Goal: Task Accomplishment & Management: Manage account settings

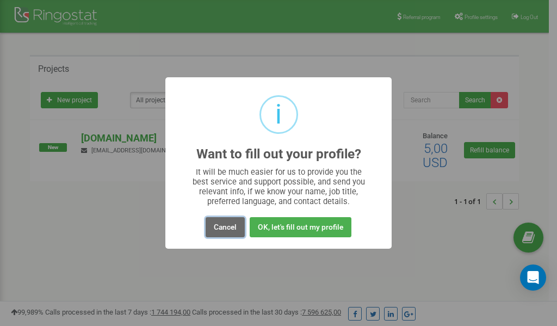
click at [226, 226] on button "Cancel" at bounding box center [224, 227] width 39 height 20
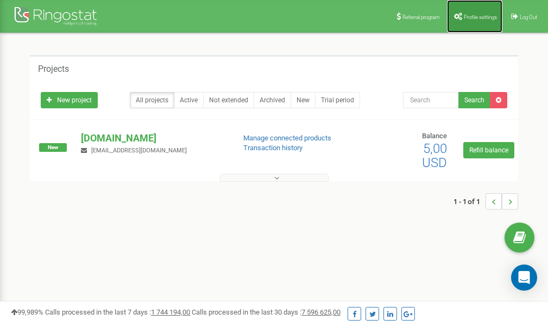
click at [477, 16] on span "Profile settings" at bounding box center [480, 17] width 33 height 6
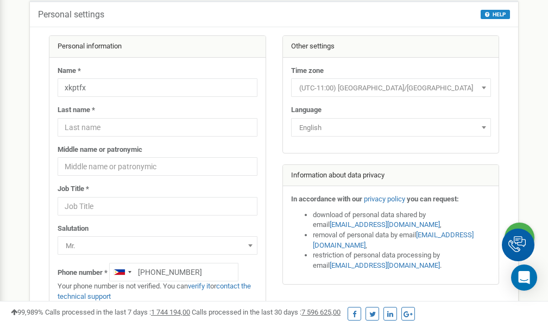
scroll to position [54, 0]
click at [208, 286] on link "verify it" at bounding box center [199, 286] width 22 height 8
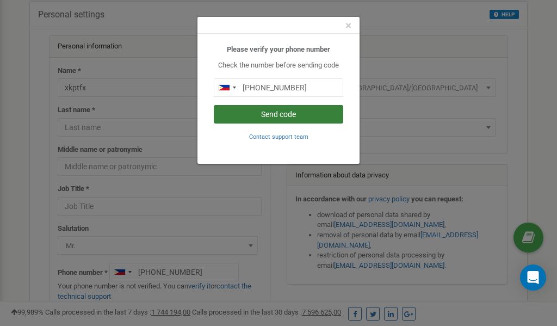
click at [285, 115] on button "Send code" at bounding box center [278, 114] width 129 height 18
